Goal: Task Accomplishment & Management: Use online tool/utility

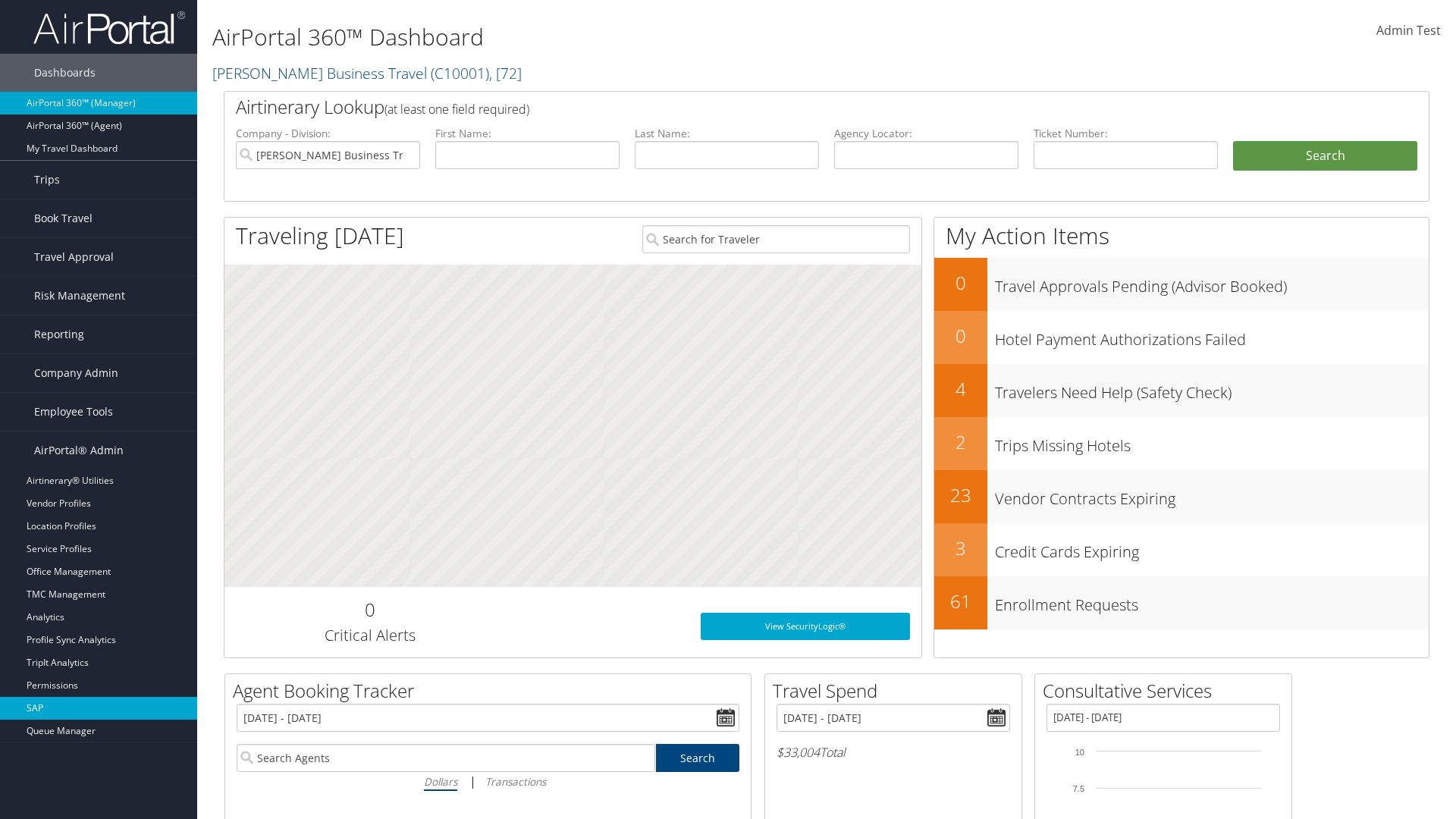
click at [98, 708] on link "SAP" at bounding box center [98, 708] width 198 height 23
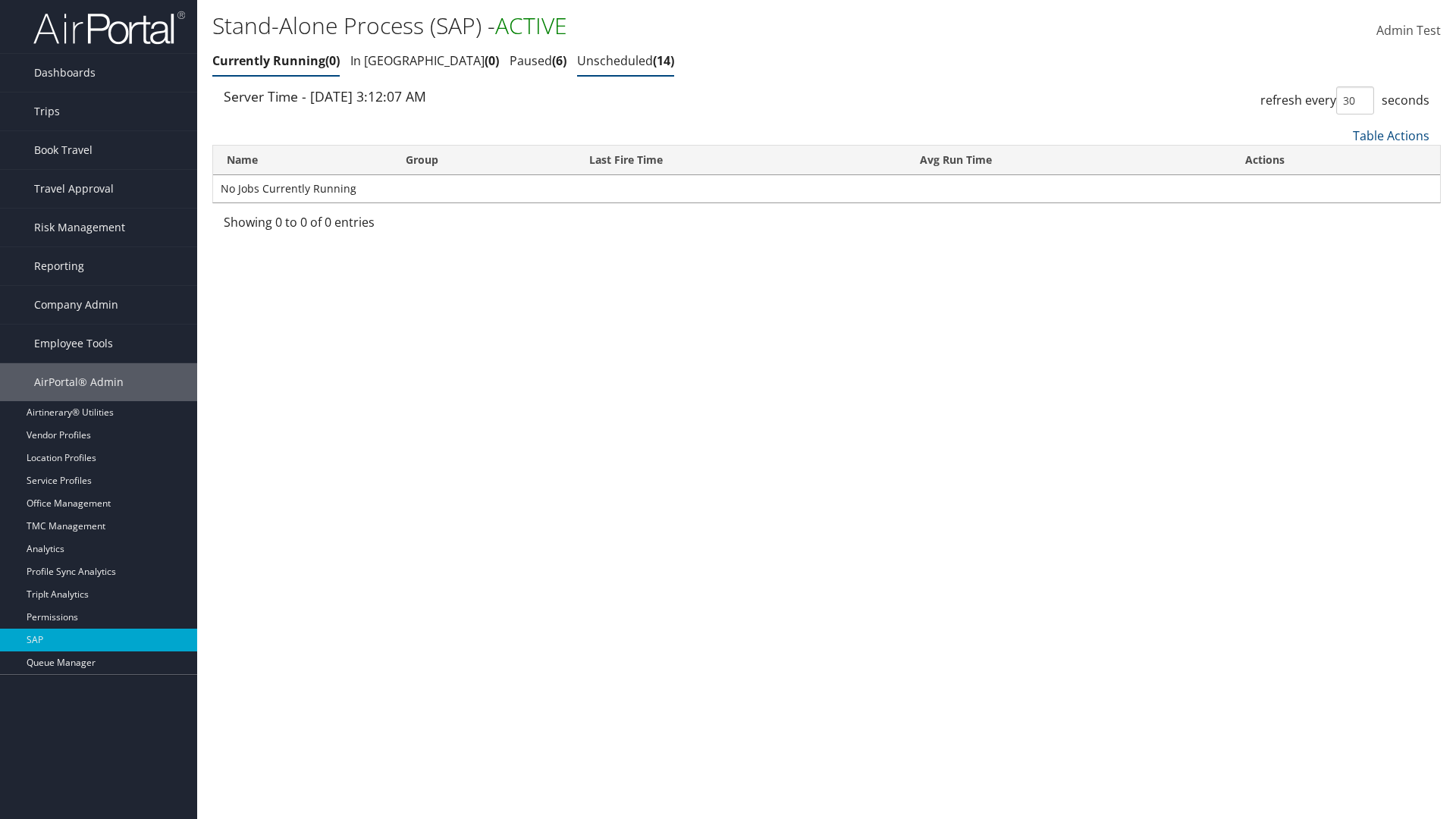
click at [577, 61] on link "Unscheduled 14" at bounding box center [625, 60] width 97 height 16
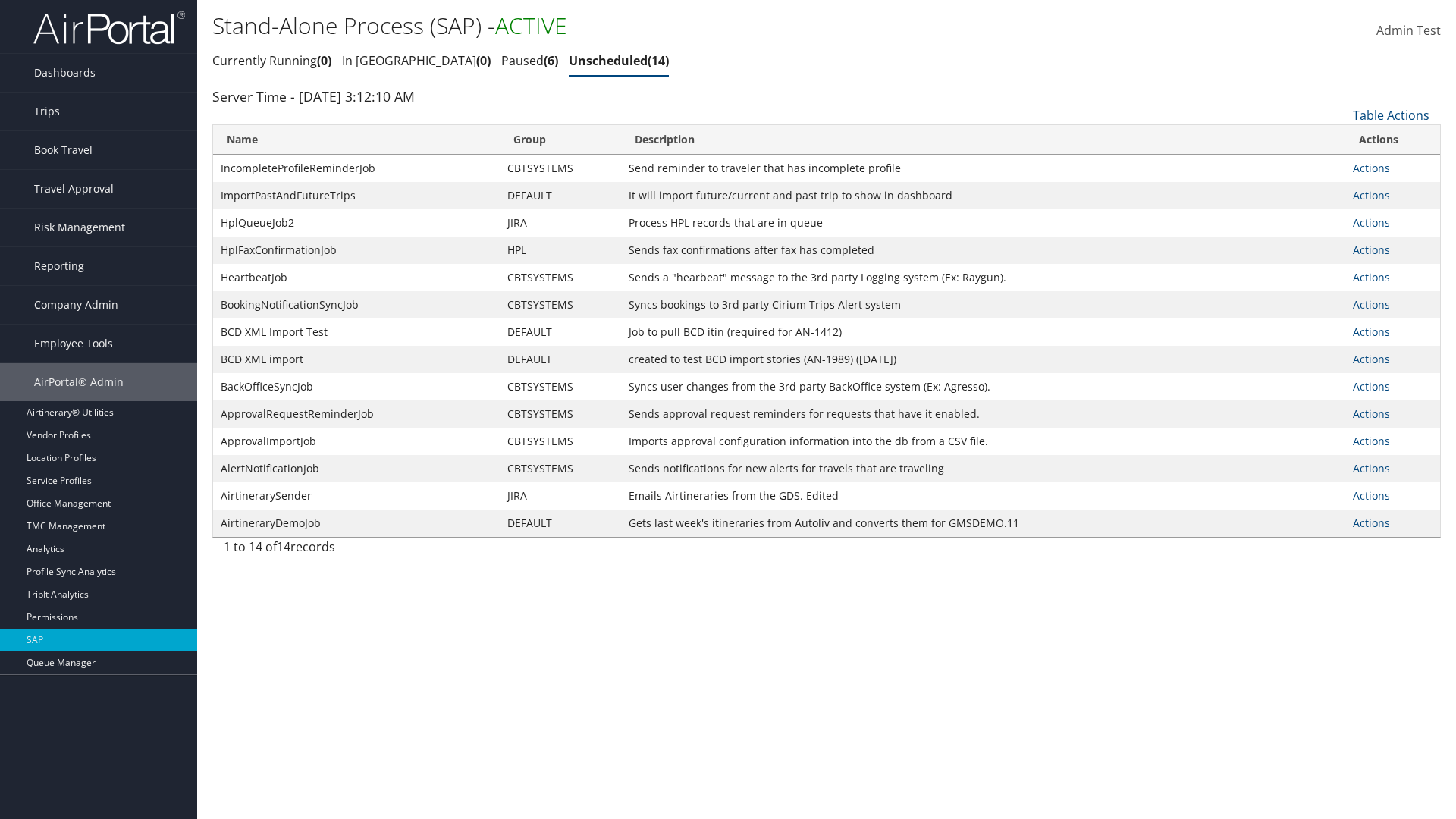
click at [1371, 168] on link "Actions" at bounding box center [1372, 168] width 37 height 14
click at [0, 0] on link "Schedule job" at bounding box center [0, 0] width 0 height 0
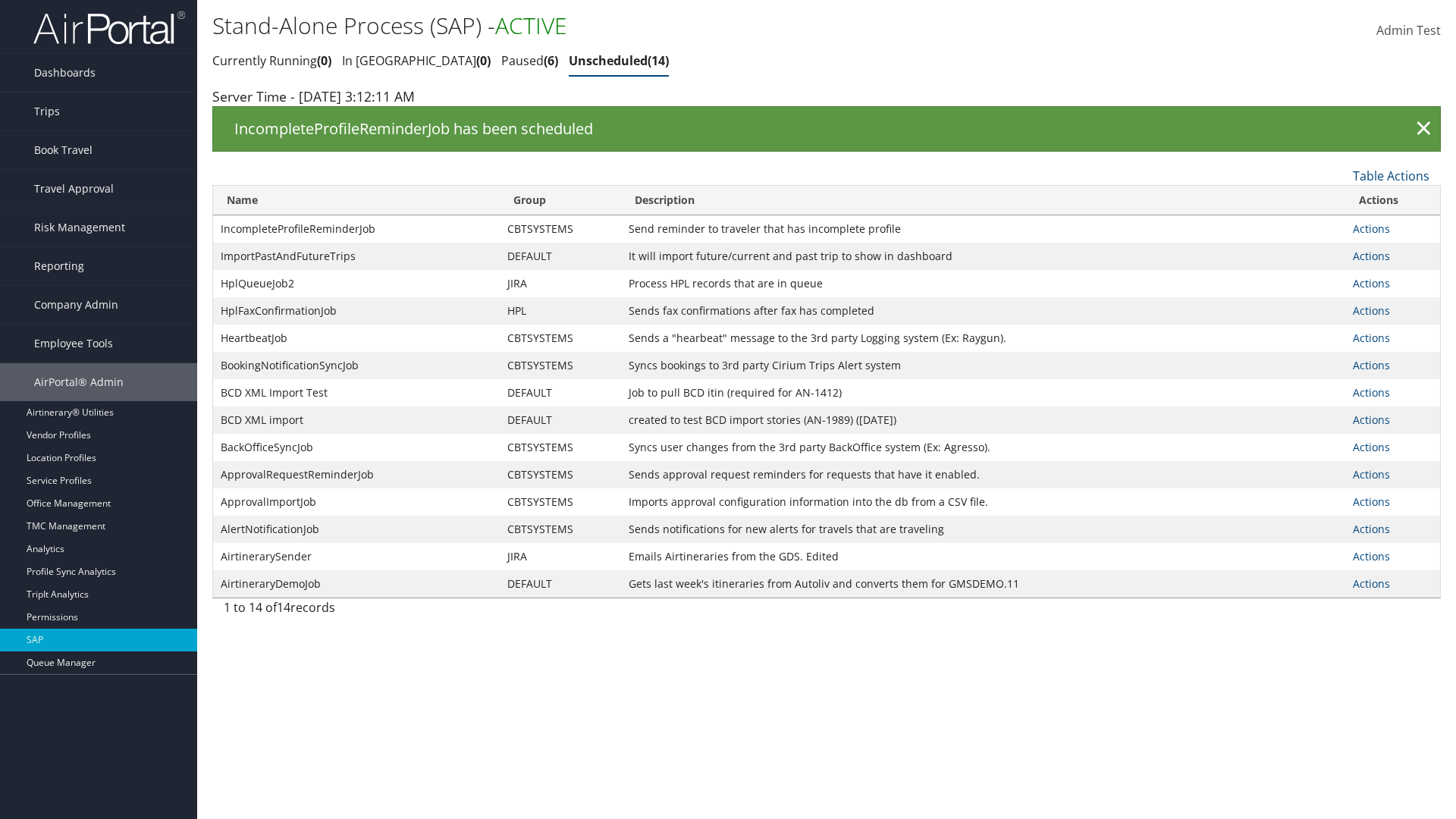
click at [1371, 228] on link "Actions" at bounding box center [1372, 229] width 37 height 14
click at [0, 0] on link "Edit Job" at bounding box center [0, 0] width 0 height 0
